Goal: Communication & Community: Participate in discussion

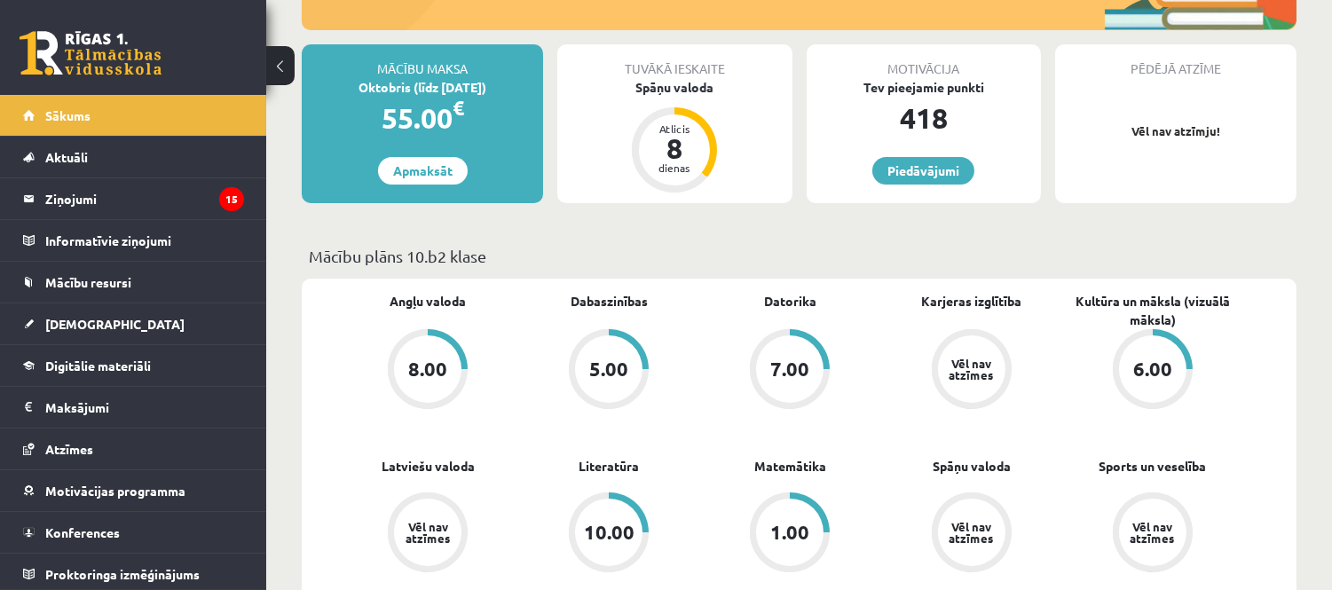
scroll to position [394, 0]
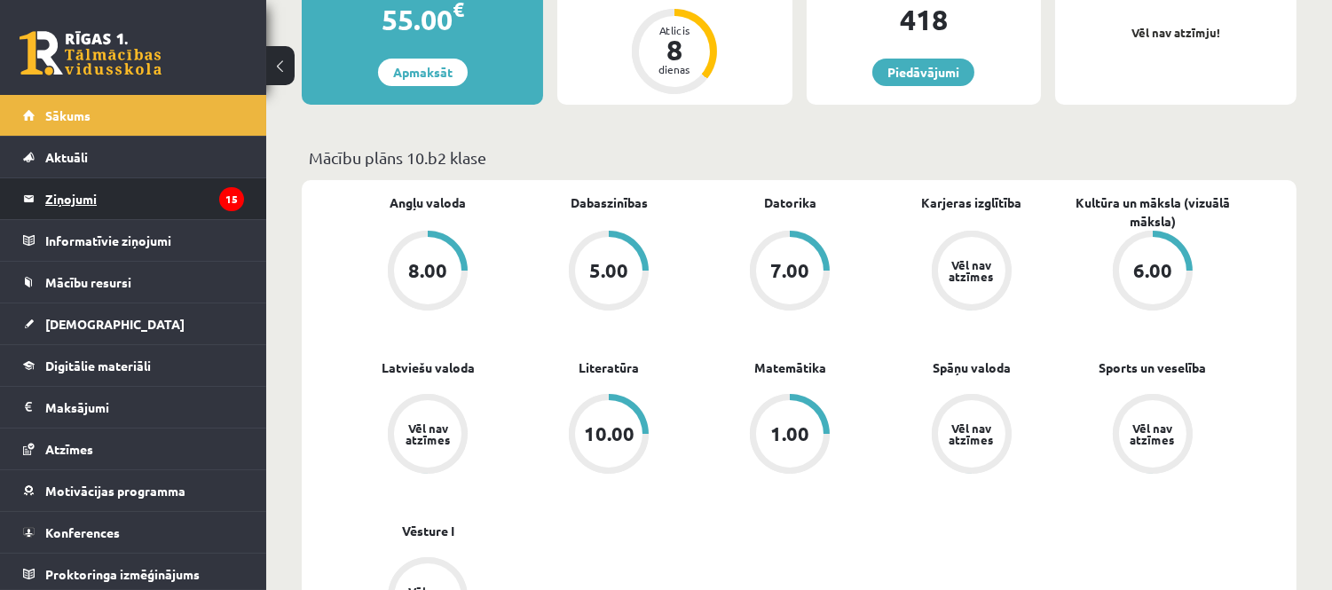
click at [186, 185] on legend "Ziņojumi 15" at bounding box center [144, 198] width 199 height 41
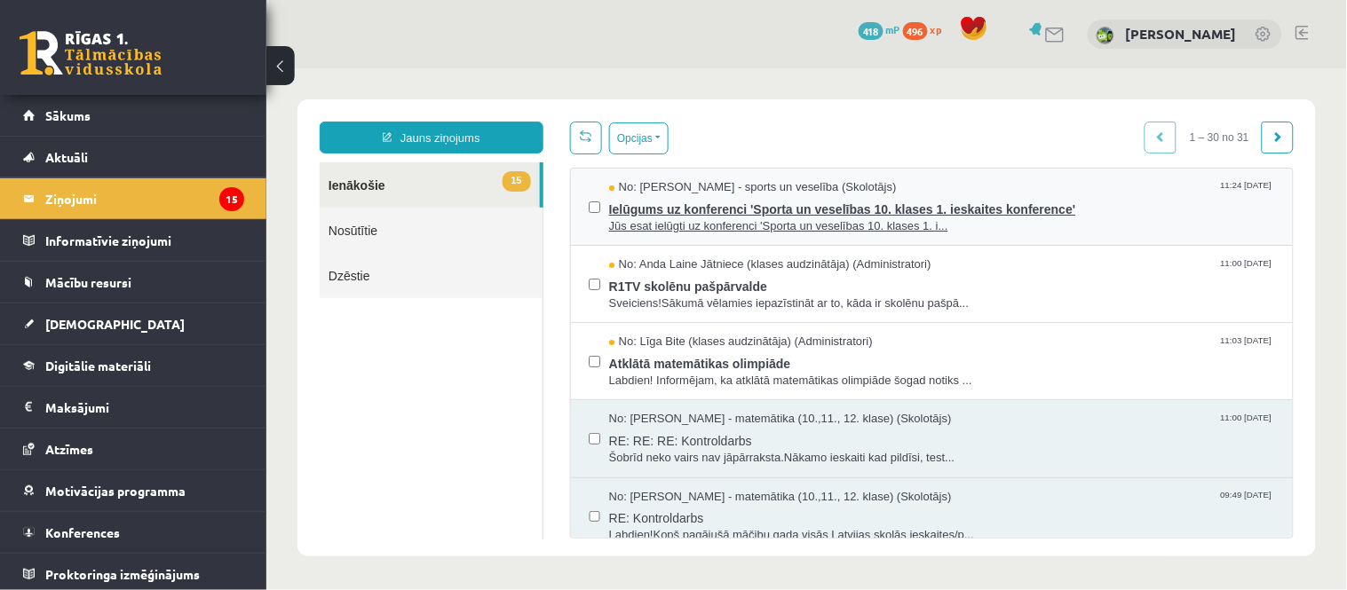
click at [697, 183] on span "No: [PERSON_NAME] - sports un veselība (Skolotājs)" at bounding box center [752, 186] width 288 height 17
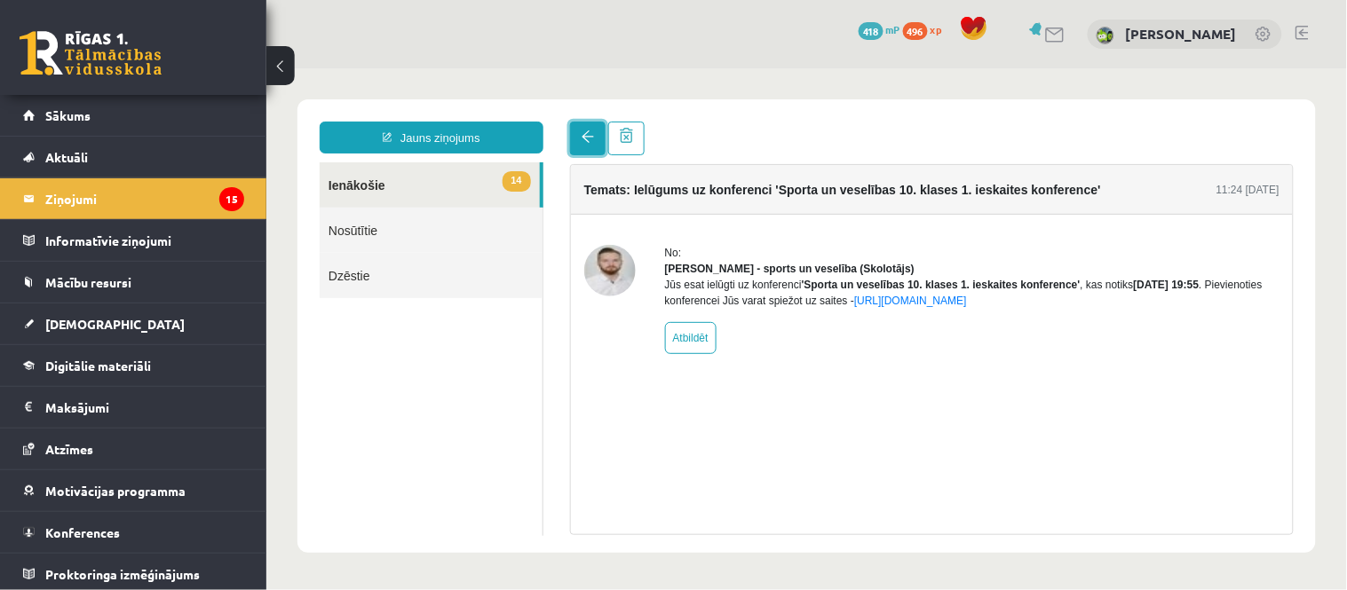
click at [590, 135] on span at bounding box center [587, 136] width 12 height 12
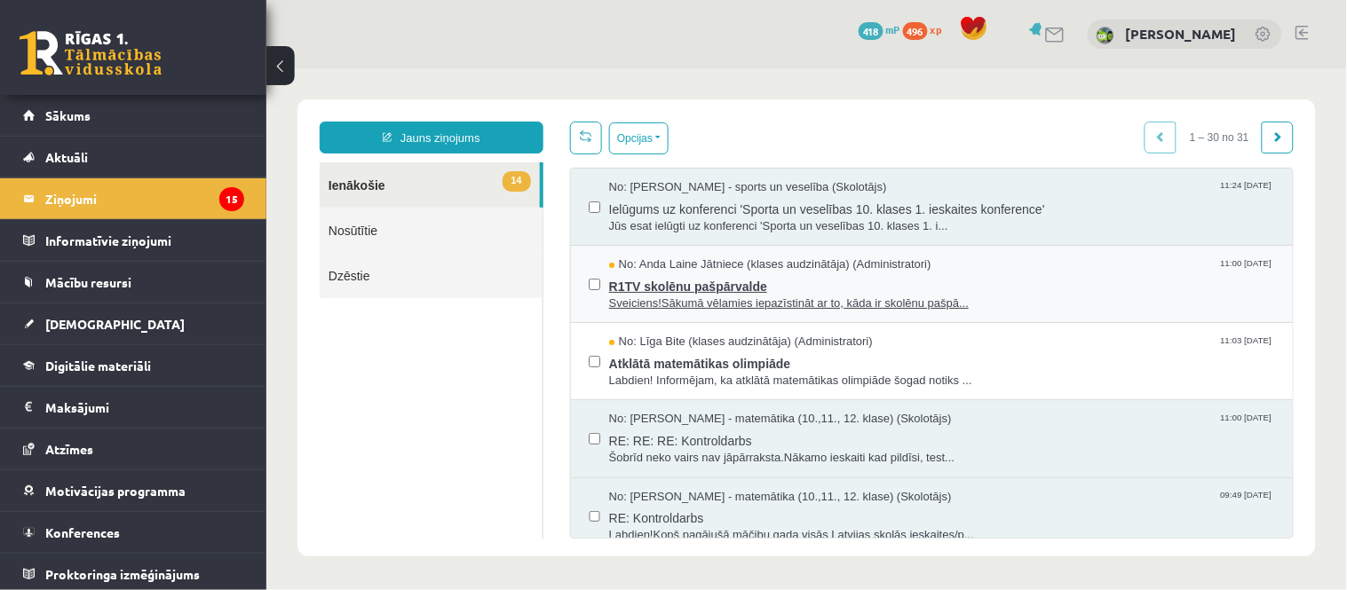
click at [965, 273] on span "R1TV skolēnu pašpārvalde" at bounding box center [941, 284] width 666 height 22
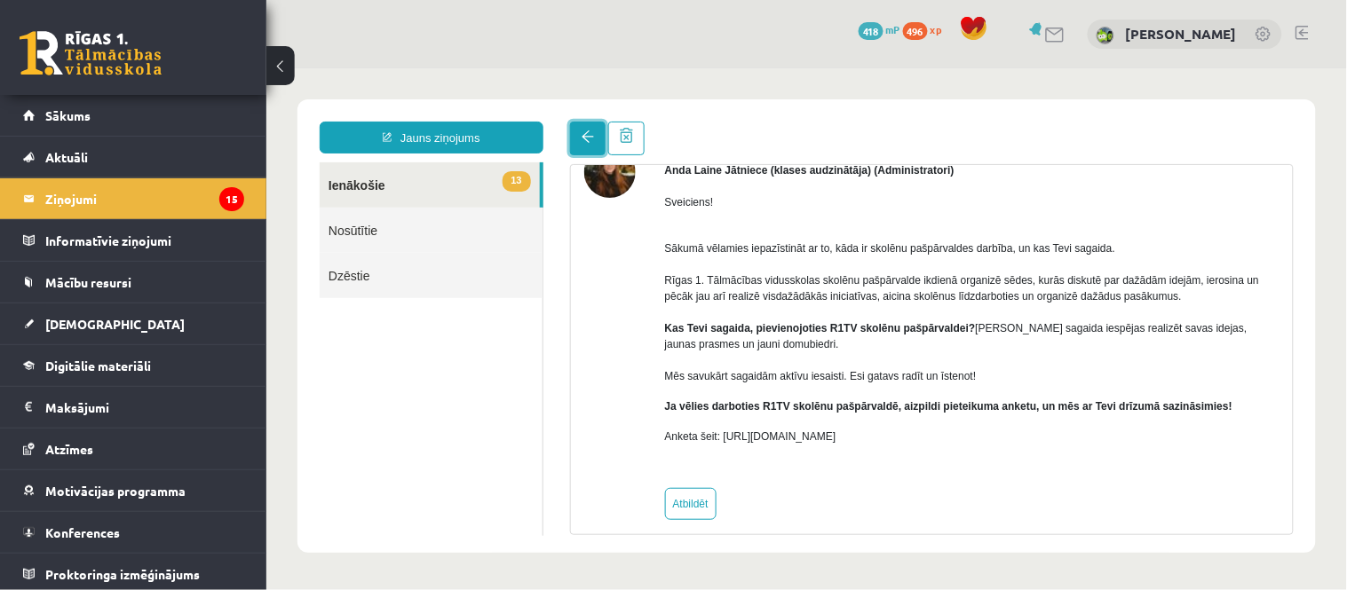
click at [581, 130] on span at bounding box center [587, 136] width 12 height 12
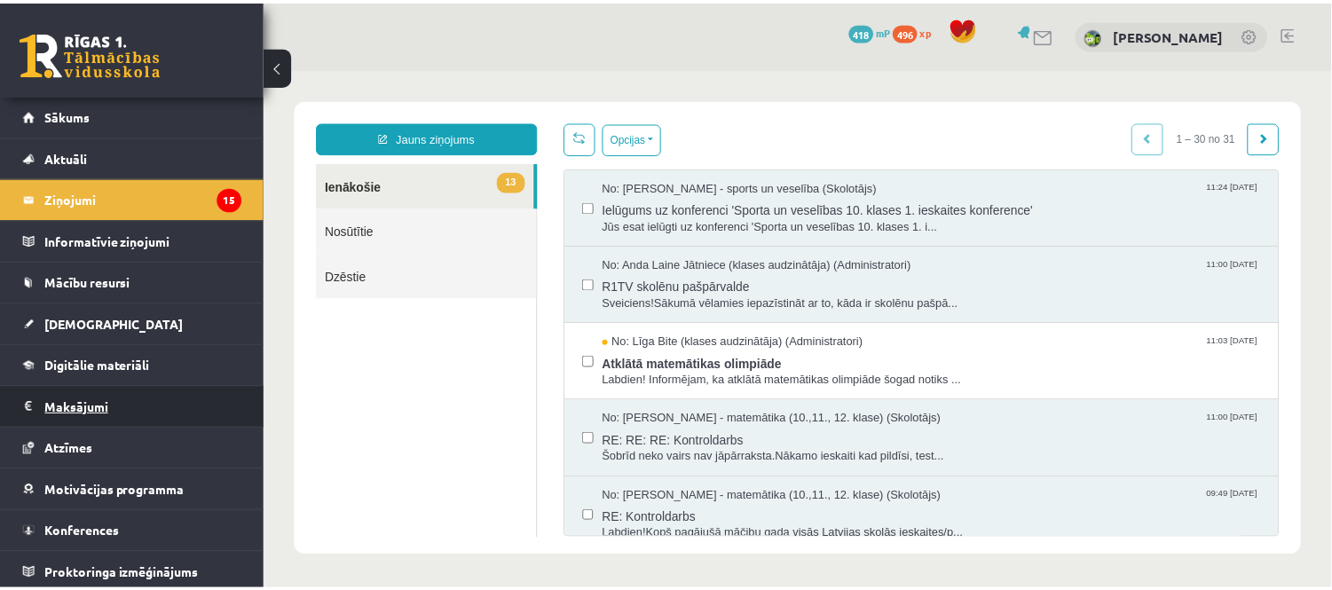
scroll to position [4, 0]
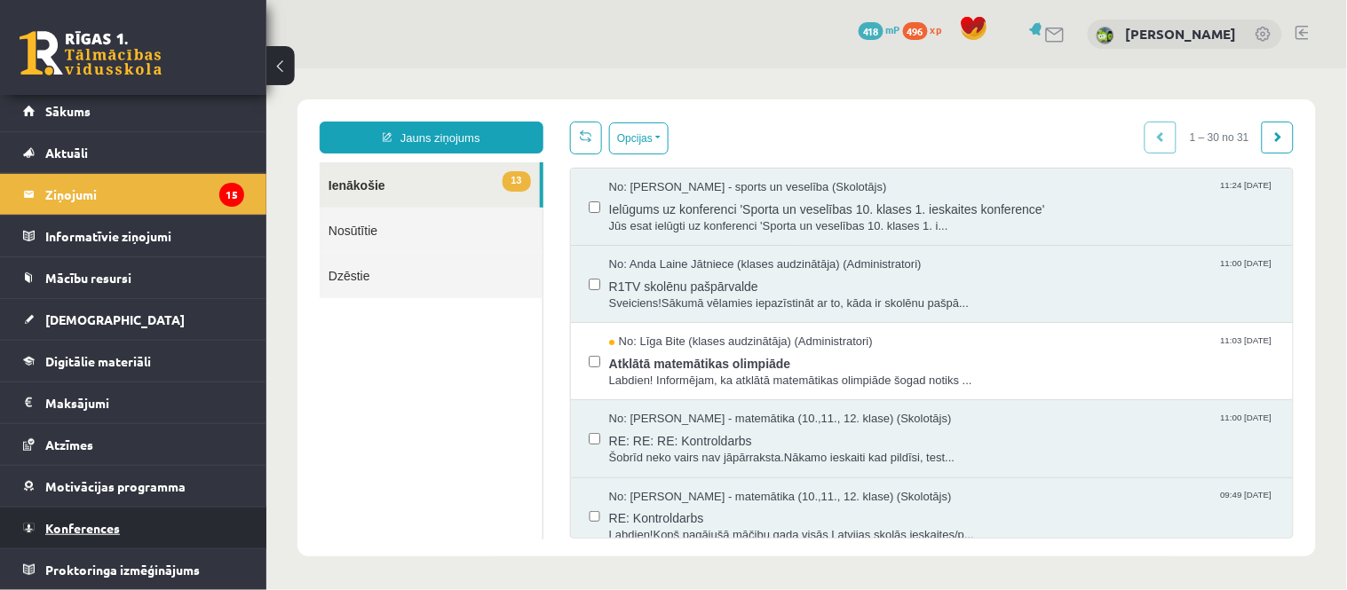
click at [154, 545] on link "Konferences" at bounding box center [133, 528] width 221 height 41
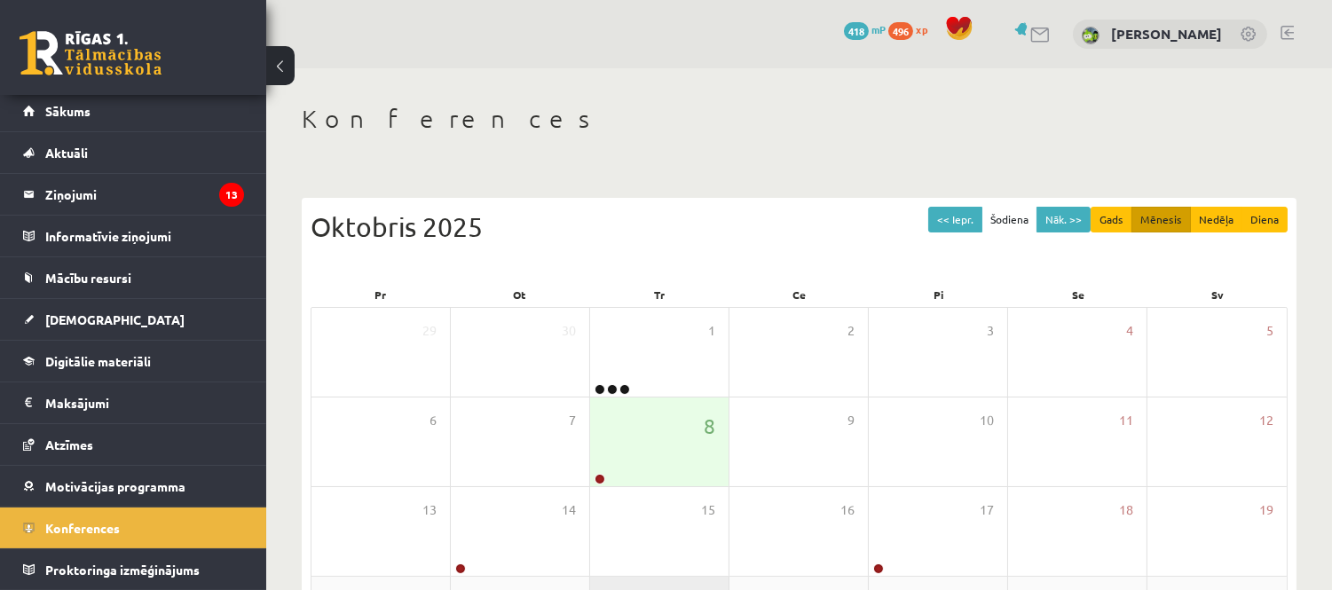
scroll to position [197, 0]
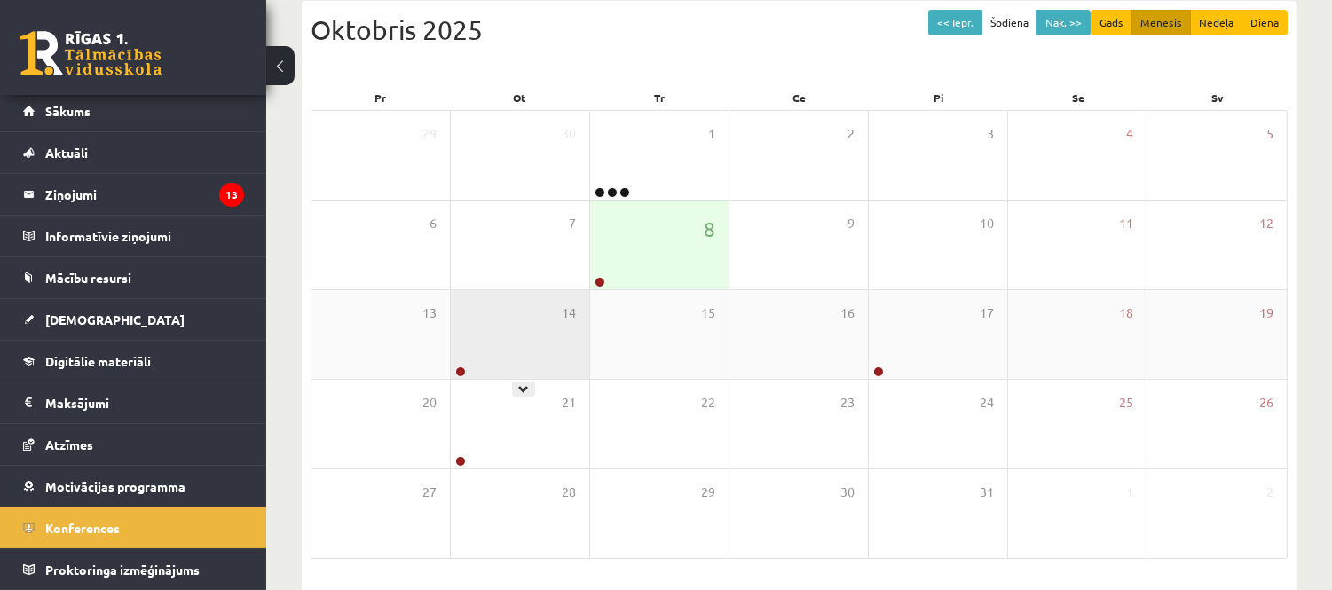
drag, startPoint x: 527, startPoint y: 374, endPoint x: 521, endPoint y: 364, distance: 11.6
click at [521, 364] on div "14" at bounding box center [520, 334] width 138 height 89
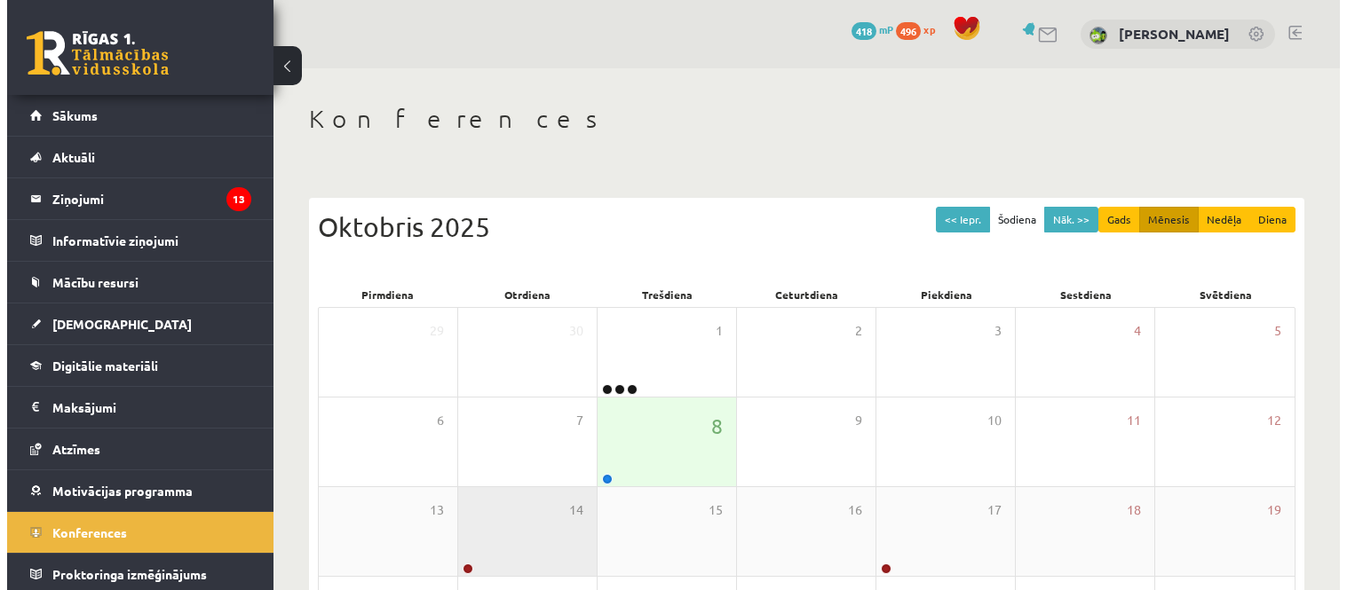
scroll to position [197, 0]
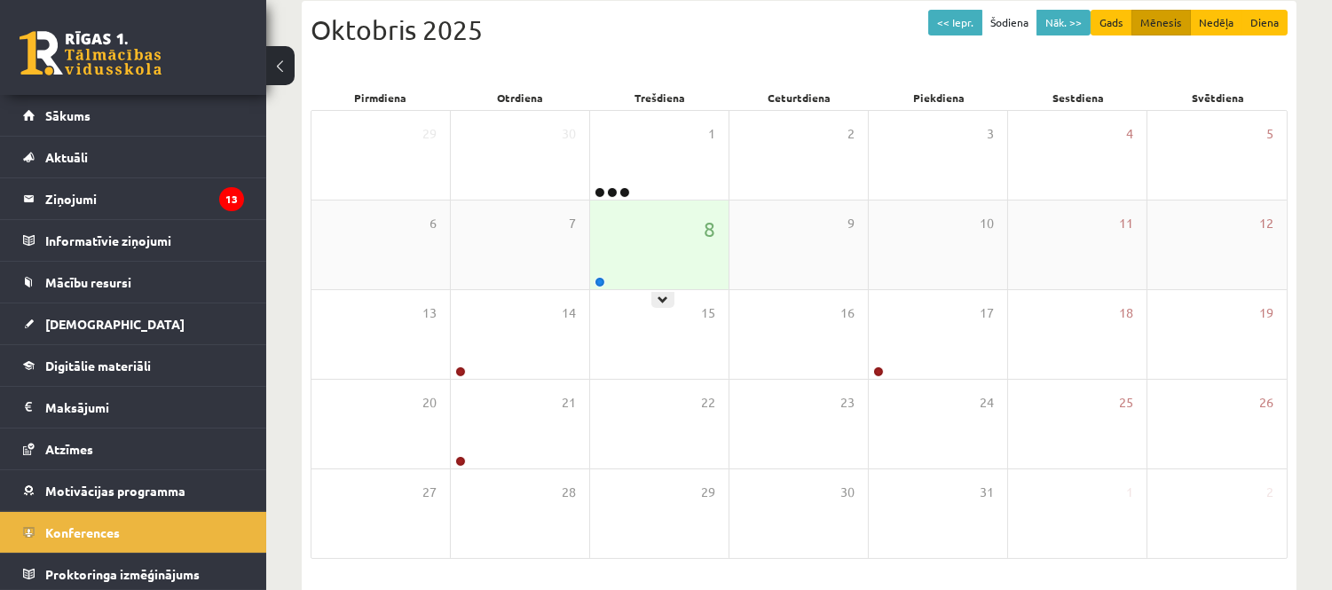
click at [616, 280] on div "8" at bounding box center [659, 245] width 138 height 89
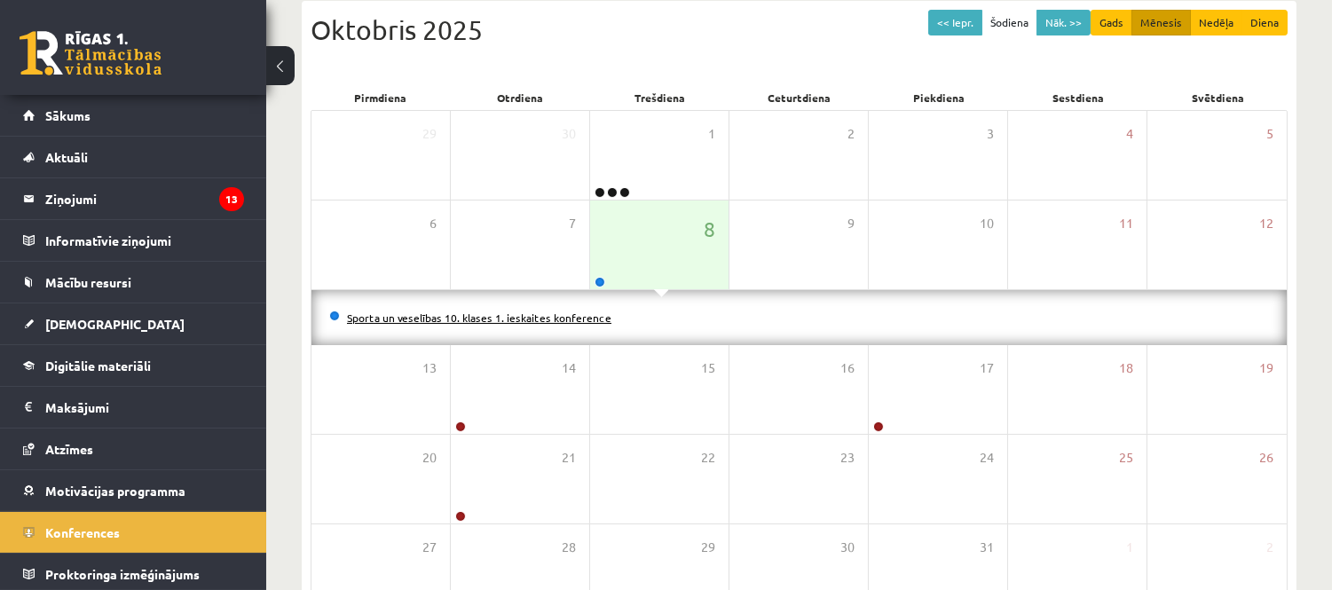
click at [606, 320] on link "Sporta un veselības 10. klases 1. ieskaites konference" at bounding box center [479, 318] width 265 height 14
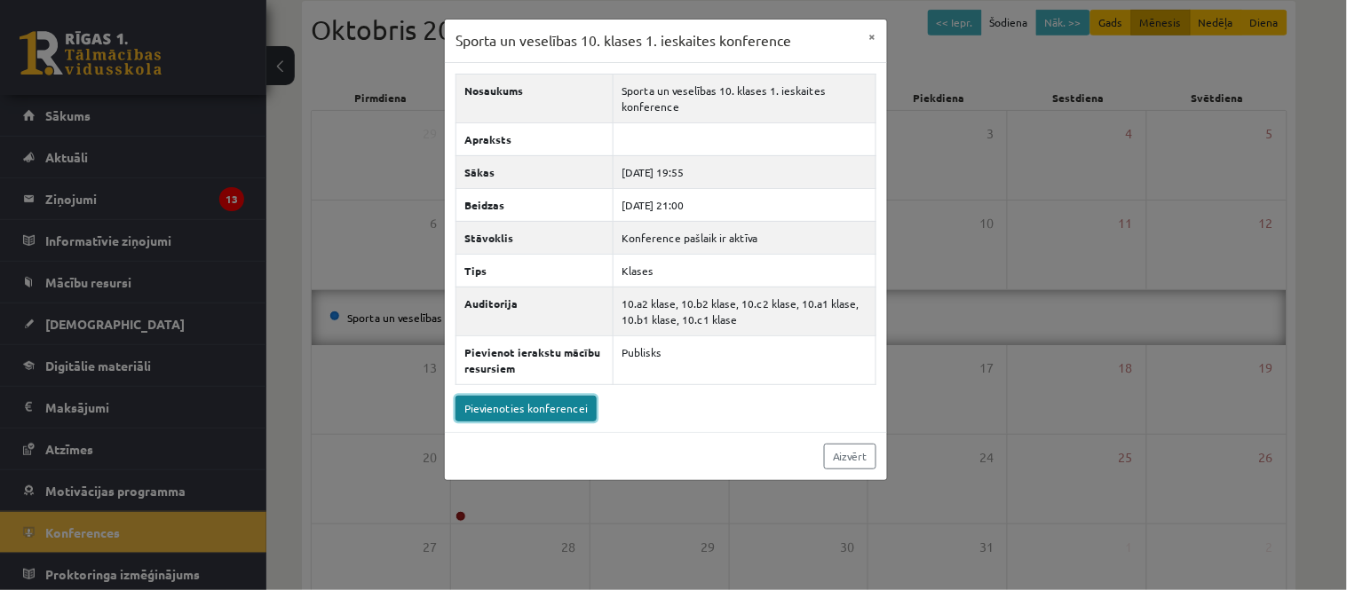
click at [589, 412] on link "Pievienoties konferencei" at bounding box center [525, 409] width 141 height 26
